Goal: Task Accomplishment & Management: Use online tool/utility

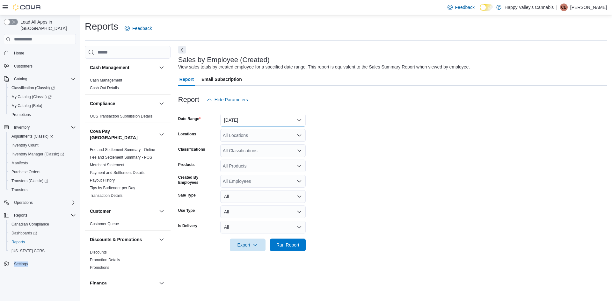
click at [262, 121] on button "[DATE]" at bounding box center [262, 120] width 85 height 13
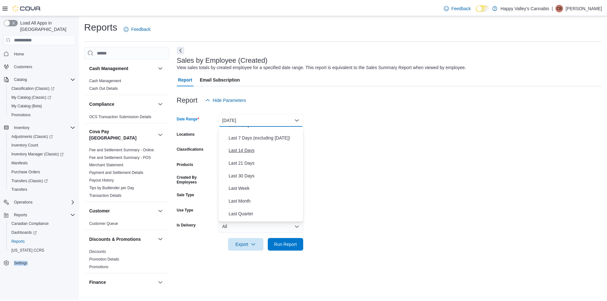
scroll to position [96, 0]
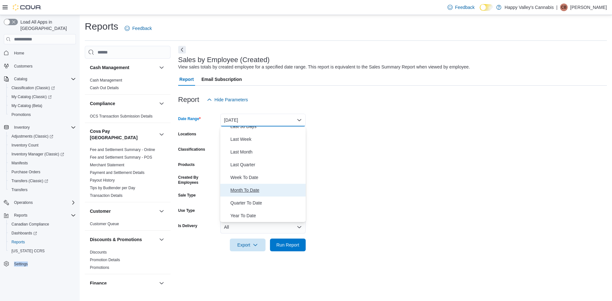
click at [250, 187] on span "Month To Date" at bounding box center [267, 191] width 73 height 8
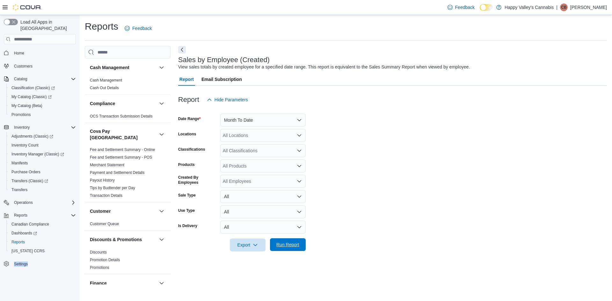
click at [293, 243] on span "Run Report" at bounding box center [287, 245] width 23 height 6
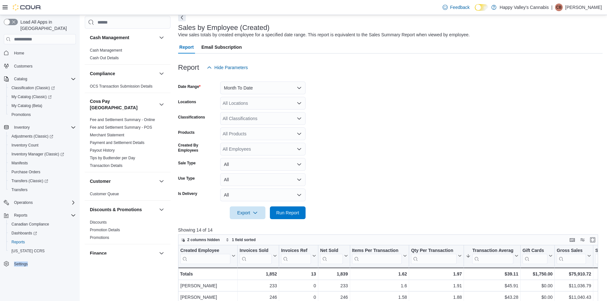
scroll to position [32, 0]
click at [589, 11] on p "[PERSON_NAME]" at bounding box center [584, 8] width 37 height 8
click at [566, 61] on span "Sign Out" at bounding box center [561, 62] width 17 height 6
